Goal: Navigation & Orientation: Find specific page/section

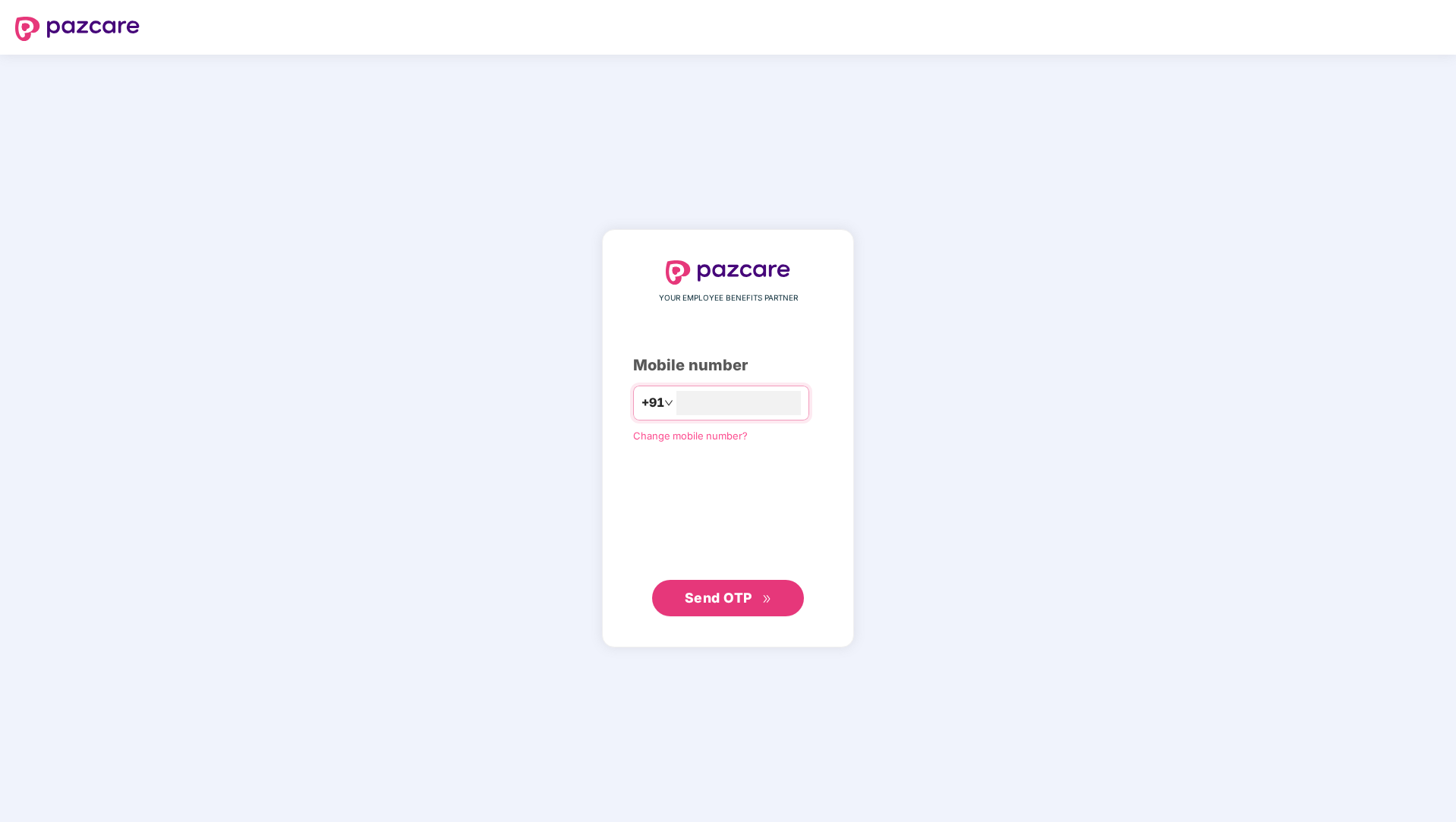
type input "**********"
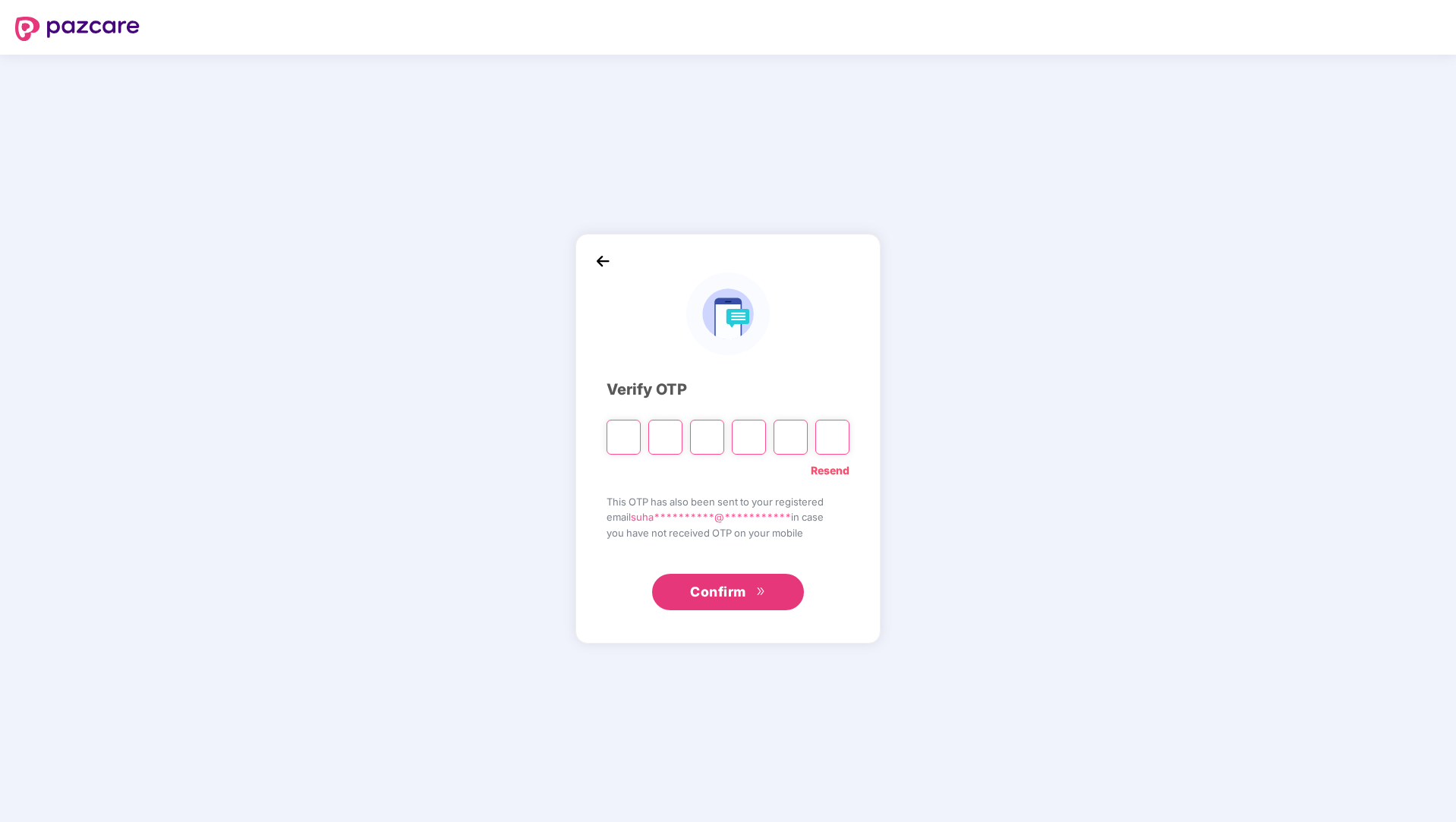
paste input "*"
type input "*"
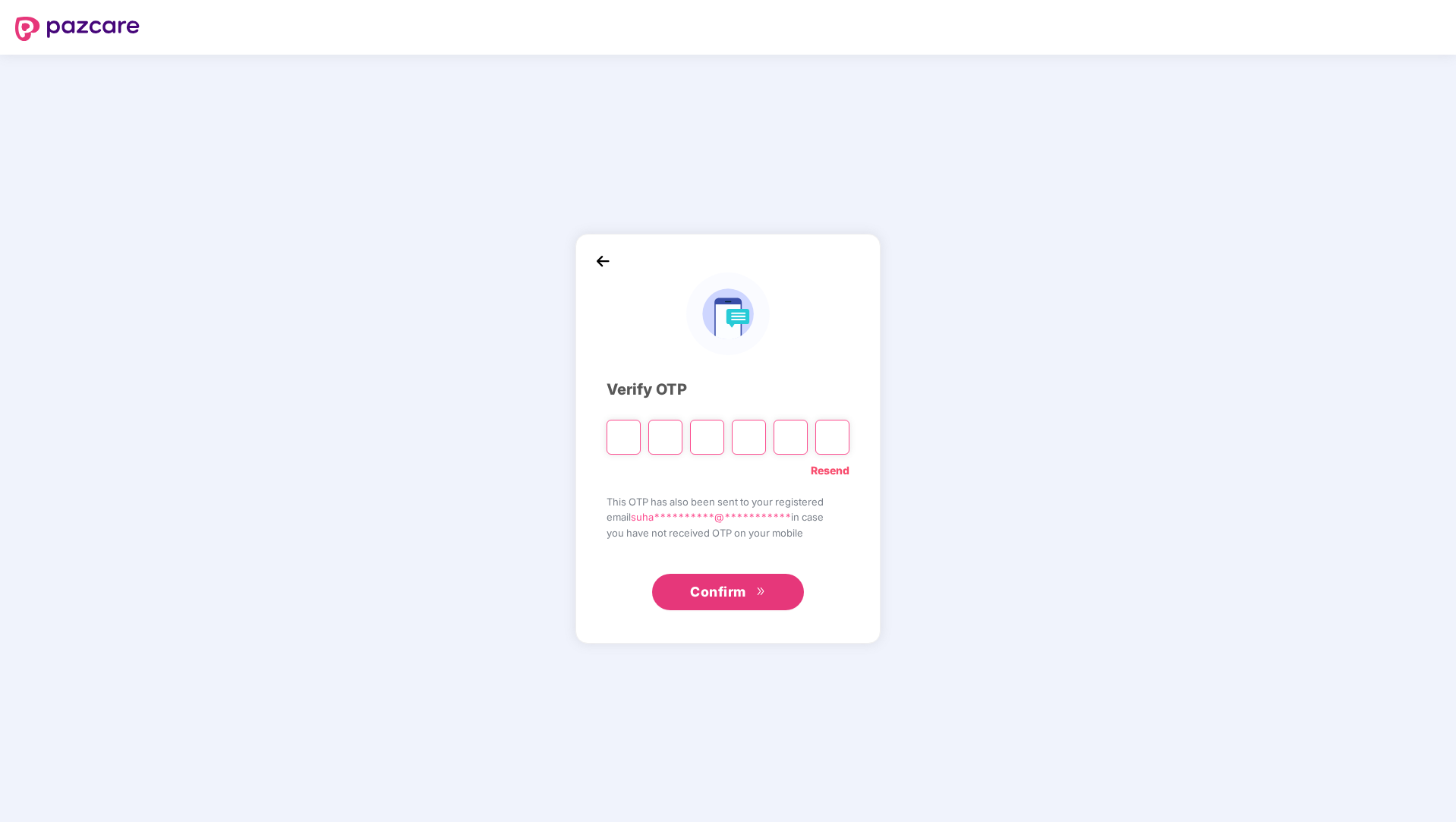
type input "*"
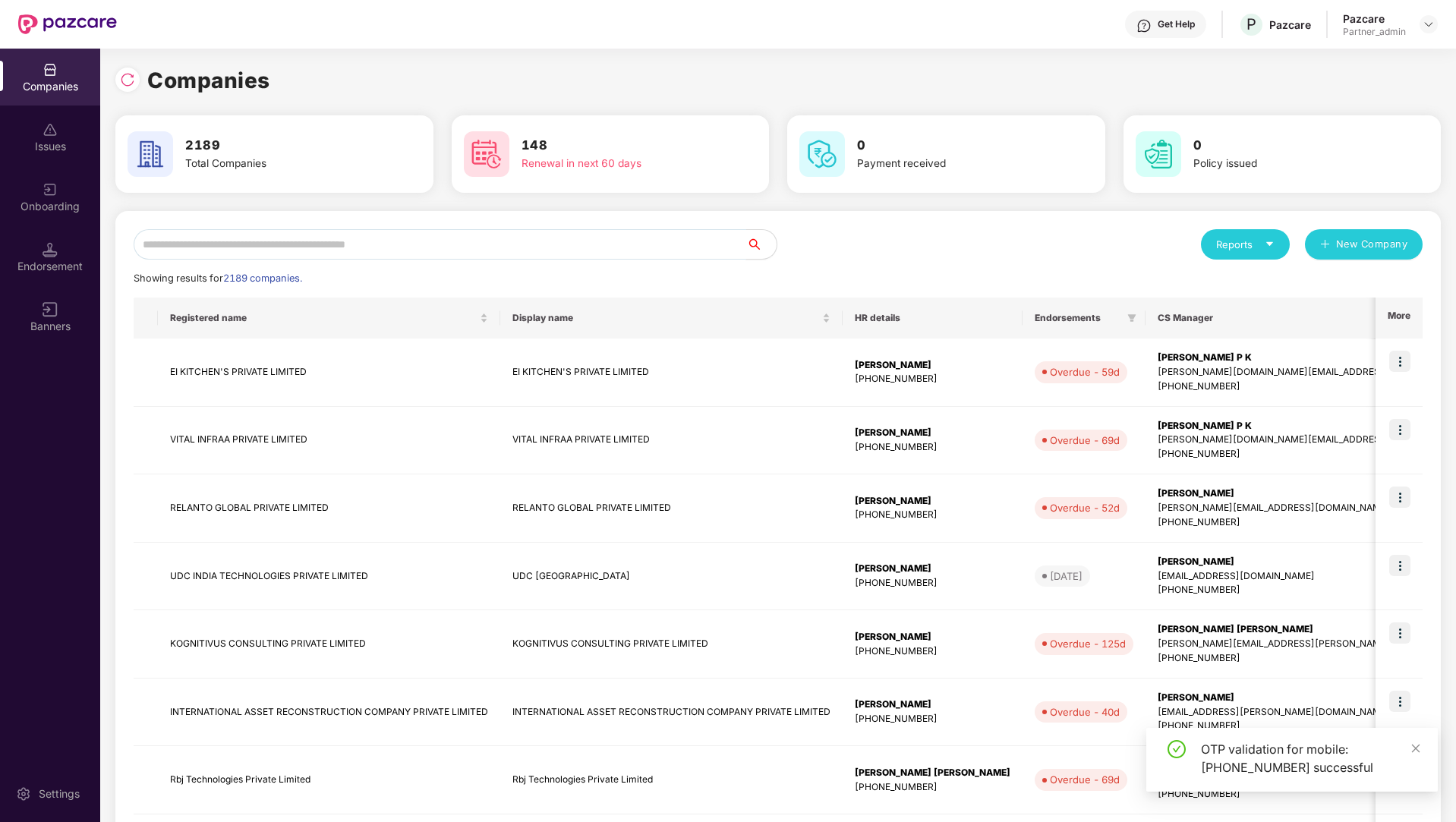
click at [491, 246] on input "text" at bounding box center [440, 243] width 613 height 30
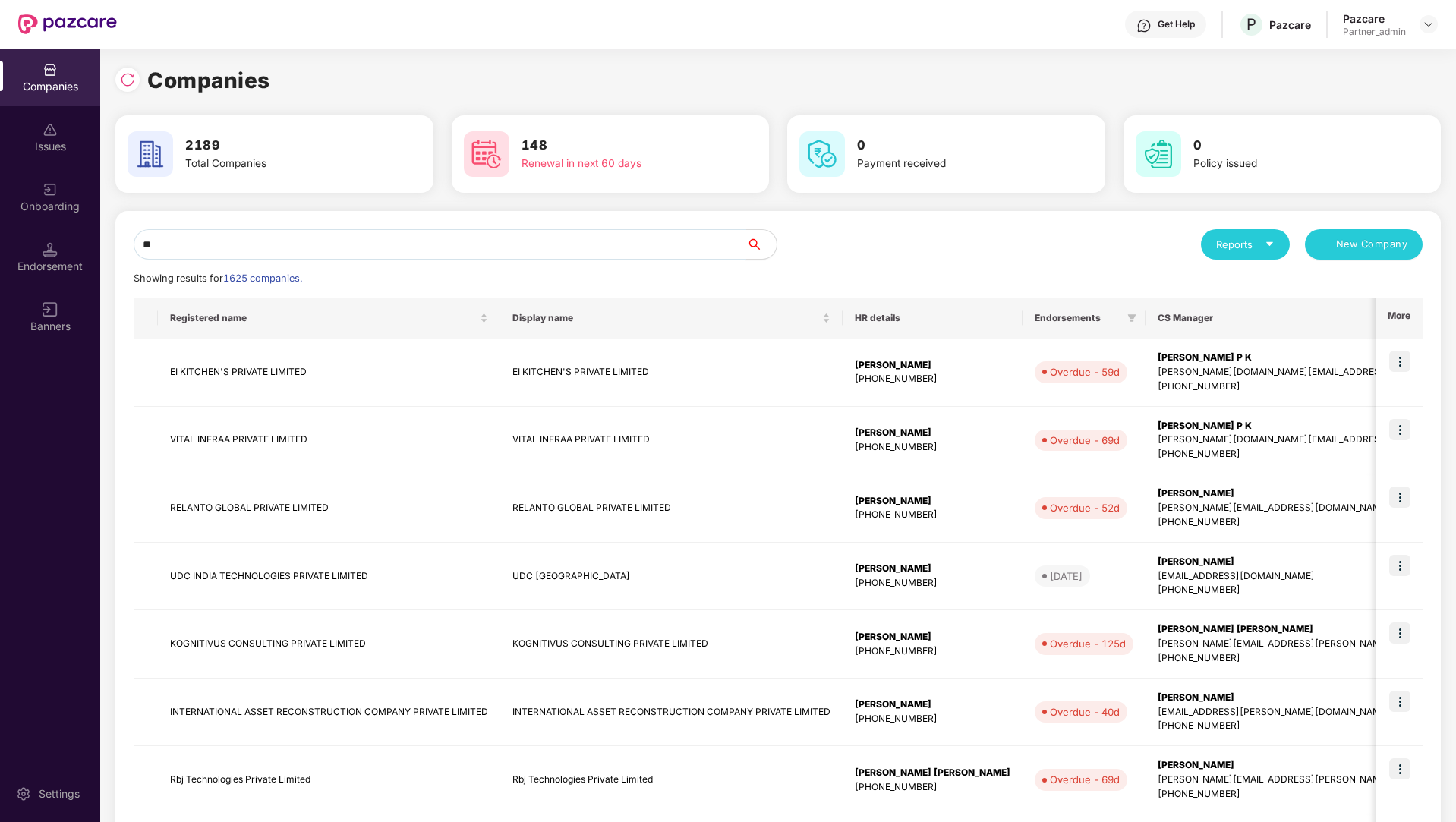
type input "*"
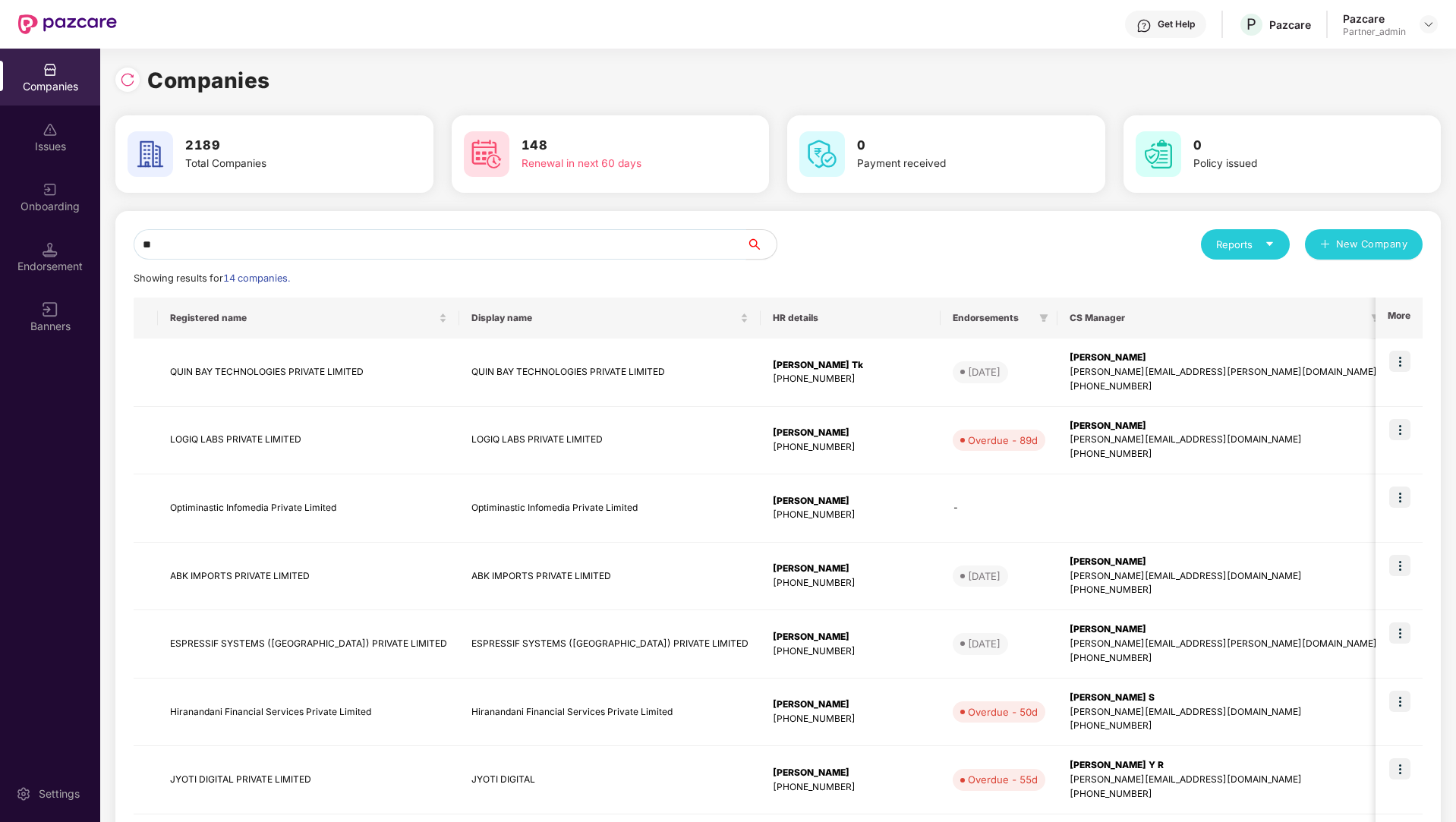
type input "*"
